Goal: Task Accomplishment & Management: Manage account settings

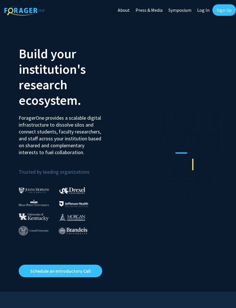
click at [199, 17] on link "Log In" at bounding box center [203, 10] width 18 height 20
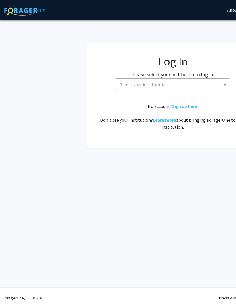
click at [193, 88] on span "Select your institution" at bounding box center [174, 85] width 112 height 12
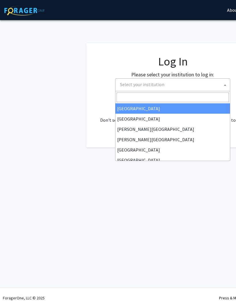
scroll to position [11, 0]
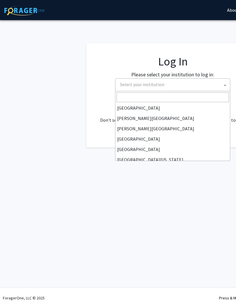
click at [166, 89] on span "Select your institution" at bounding box center [174, 85] width 112 height 12
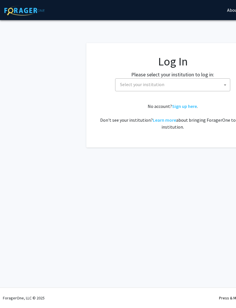
click at [168, 88] on span "Select your institution" at bounding box center [174, 85] width 112 height 12
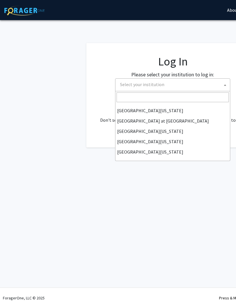
scroll to position [201, 0]
select select "13"
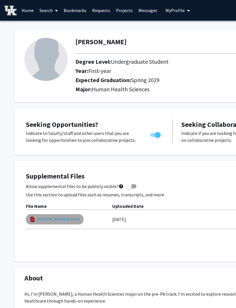
click at [66, 222] on link "[PERSON_NAME] Resume" at bounding box center [58, 219] width 43 height 6
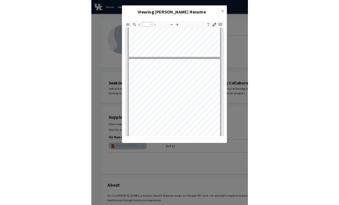
scroll to position [207, 0]
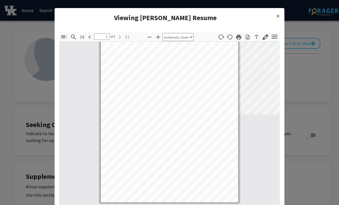
type input "2"
